Goal: Book appointment/travel/reservation

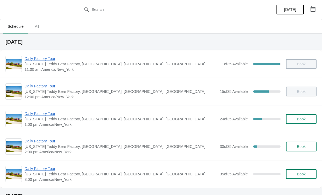
click at [49, 86] on span "Daily Factory Tour" at bounding box center [121, 85] width 192 height 5
click at [32, 115] on span "Daily Factory Tour" at bounding box center [121, 113] width 192 height 5
click at [43, 116] on span "Daily Factory Tour" at bounding box center [121, 113] width 192 height 5
